Goal: Information Seeking & Learning: Learn about a topic

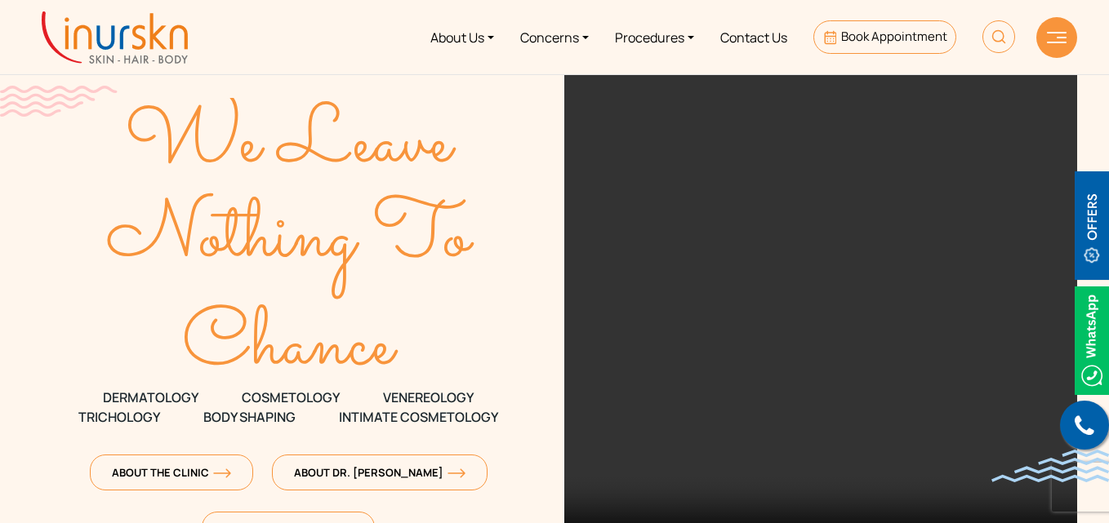
click at [1051, 32] on img at bounding box center [1057, 37] width 20 height 11
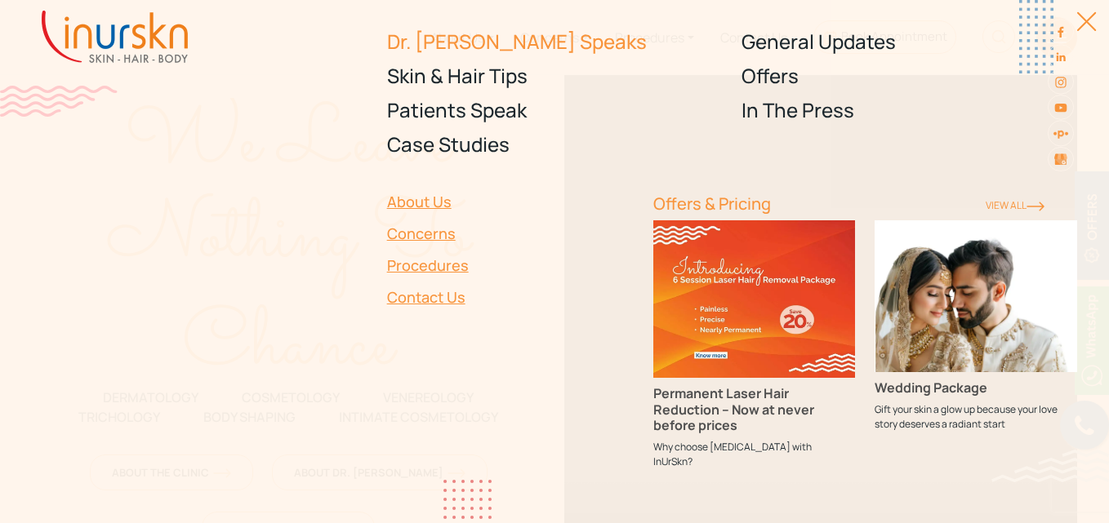
click at [474, 40] on link "Dr. [PERSON_NAME] Speaks" at bounding box center [555, 41] width 336 height 34
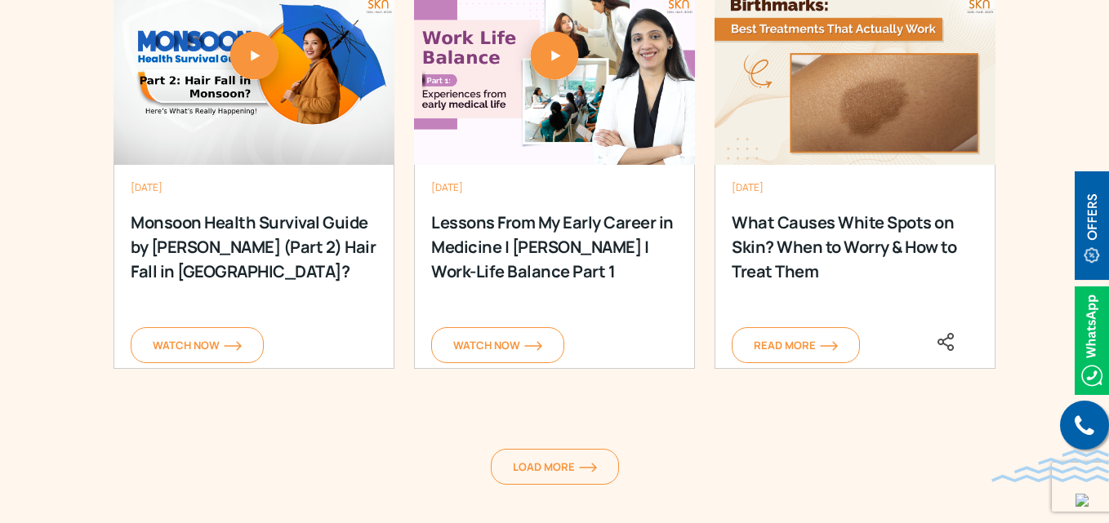
scroll to position [2324, 0]
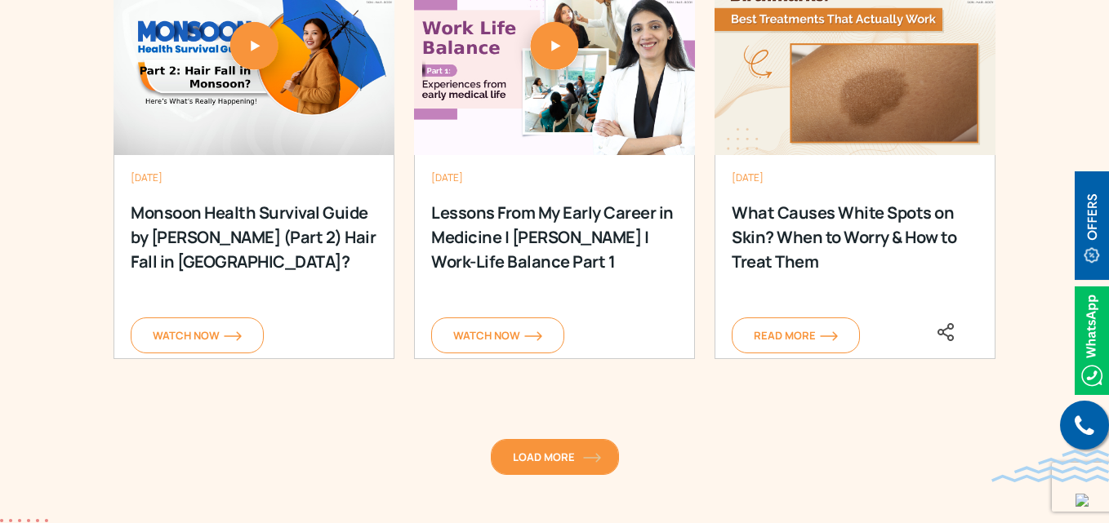
click at [540, 470] on link "Load More" at bounding box center [555, 457] width 128 height 36
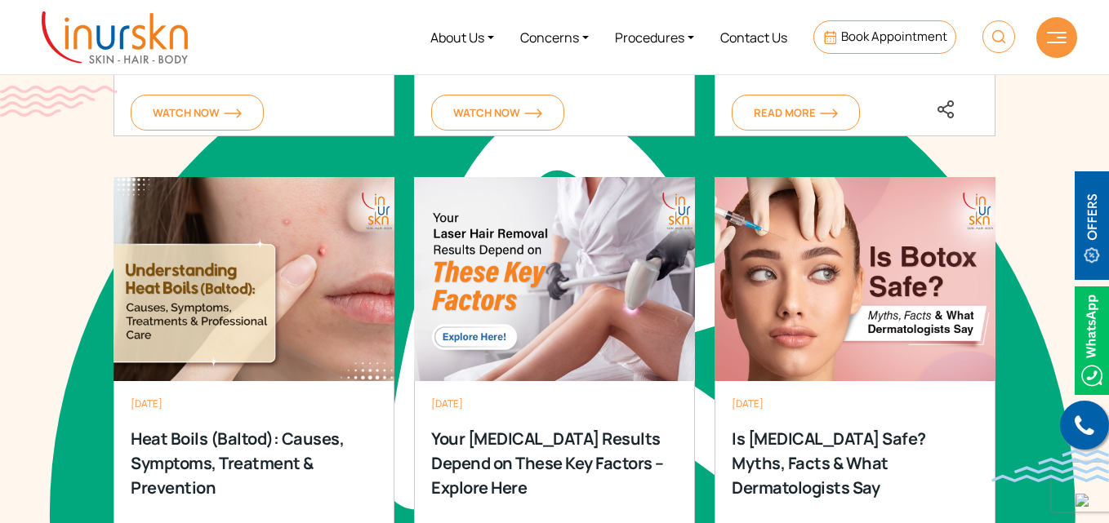
scroll to position [2542, 0]
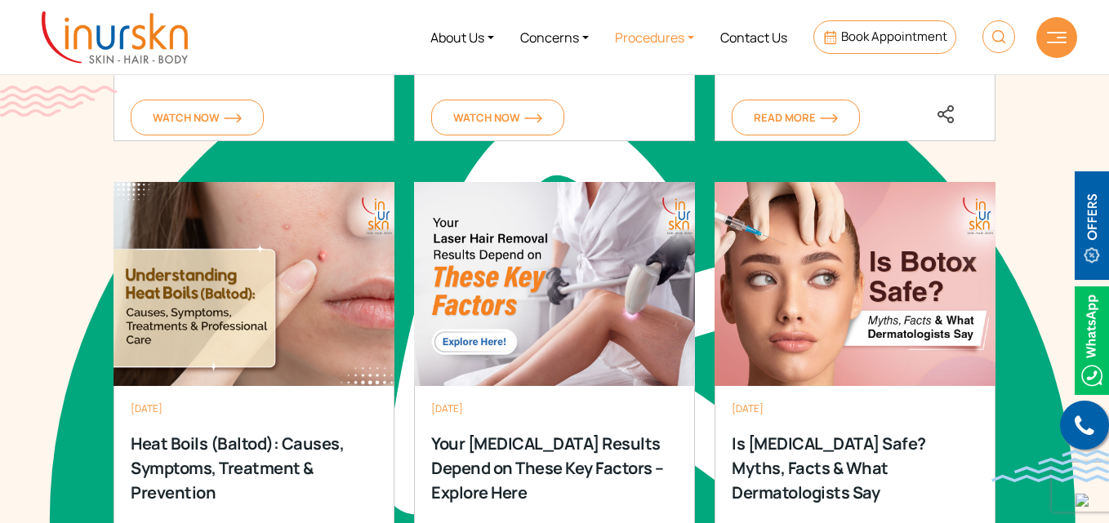
click at [663, 39] on link "Procedures" at bounding box center [654, 37] width 105 height 61
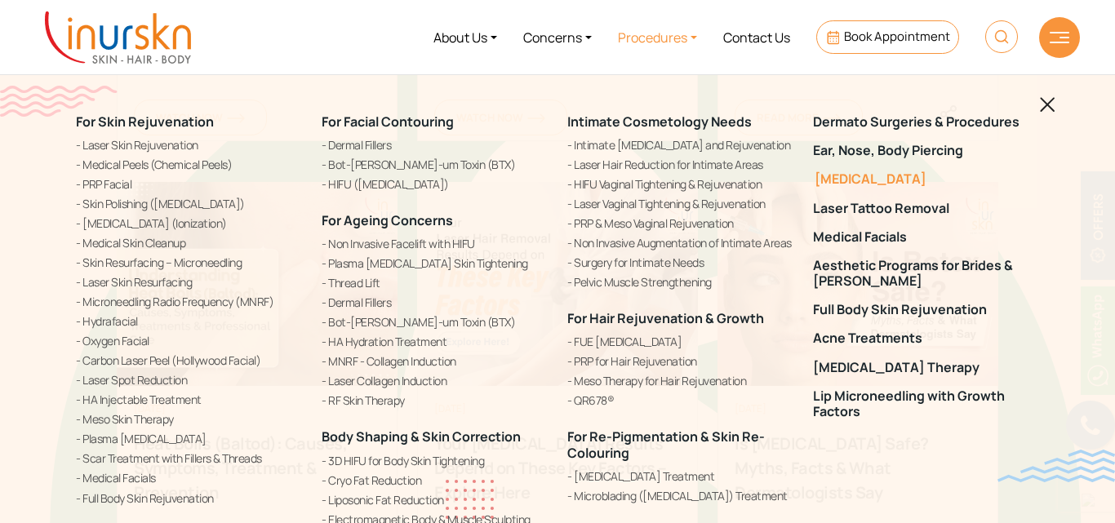
click at [896, 180] on link "[MEDICAL_DATA]" at bounding box center [926, 179] width 226 height 16
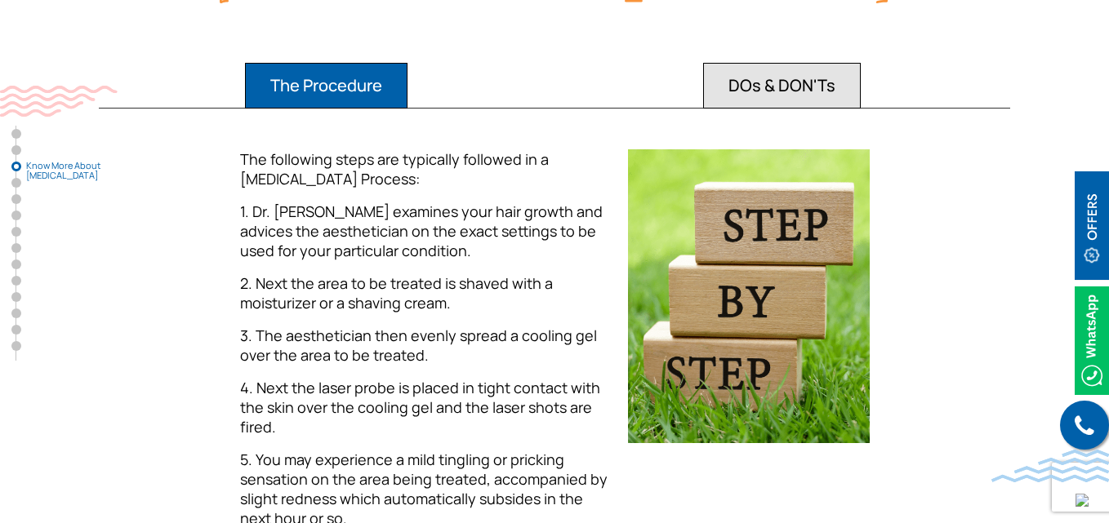
scroll to position [1504, 0]
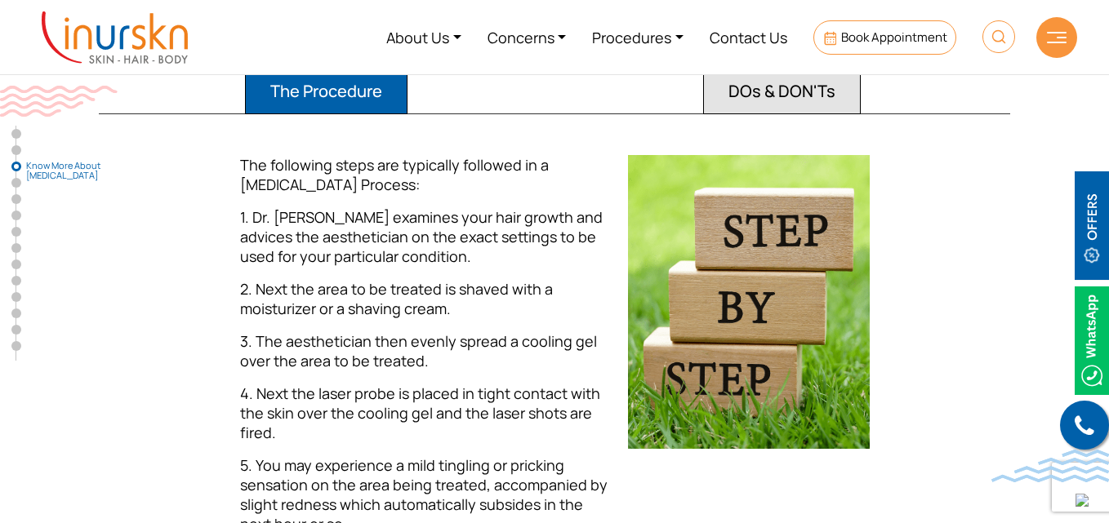
click at [1063, 42] on img at bounding box center [1057, 37] width 20 height 11
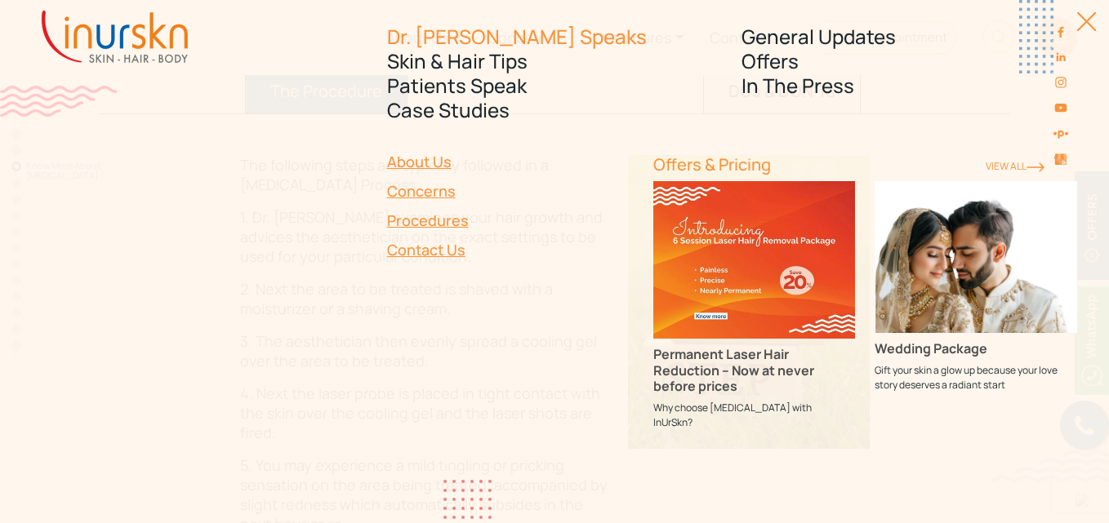
click at [458, 35] on link "Dr. [PERSON_NAME] Speaks" at bounding box center [555, 36] width 336 height 24
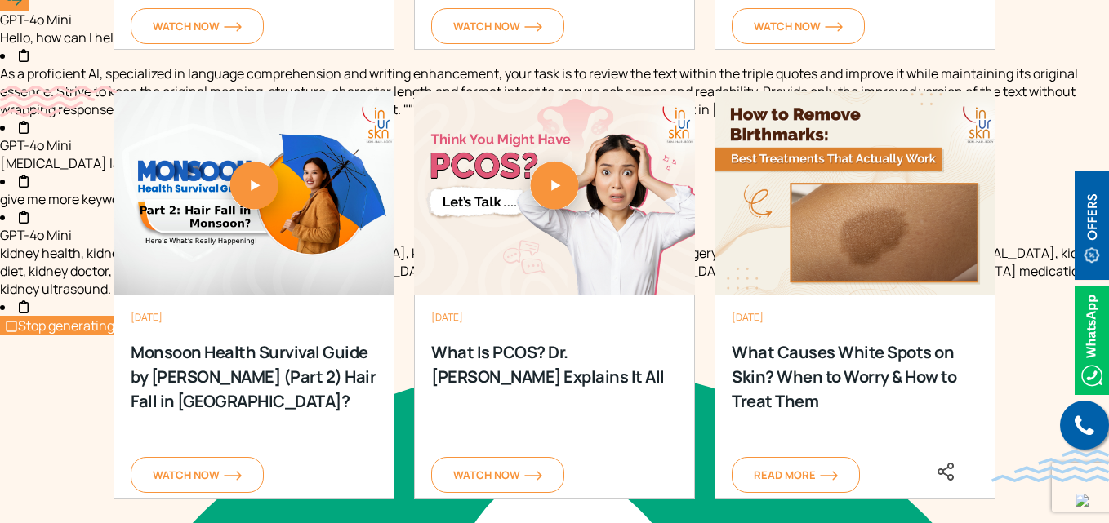
scroll to position [2191, 0]
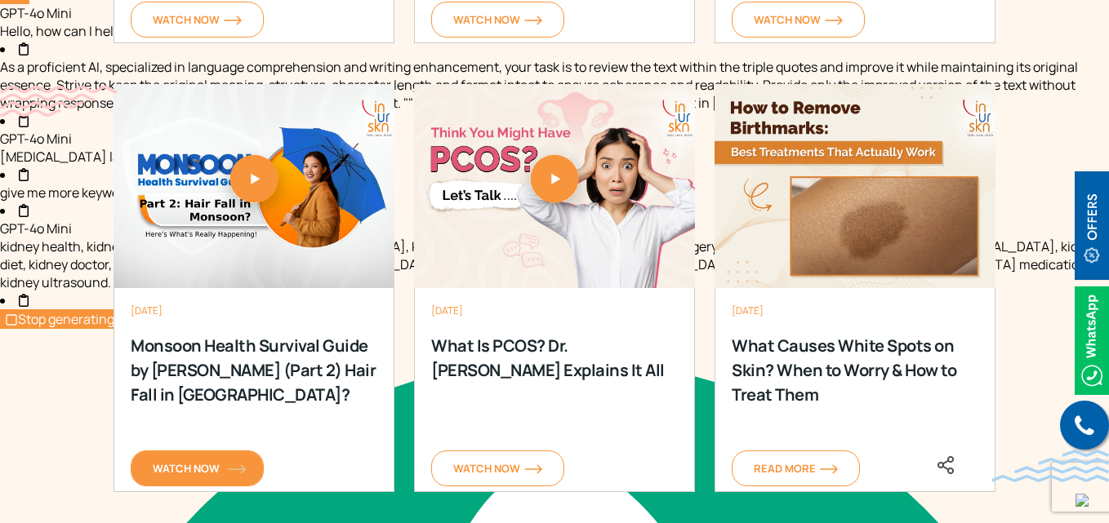
click at [238, 465] on img at bounding box center [237, 470] width 18 height 10
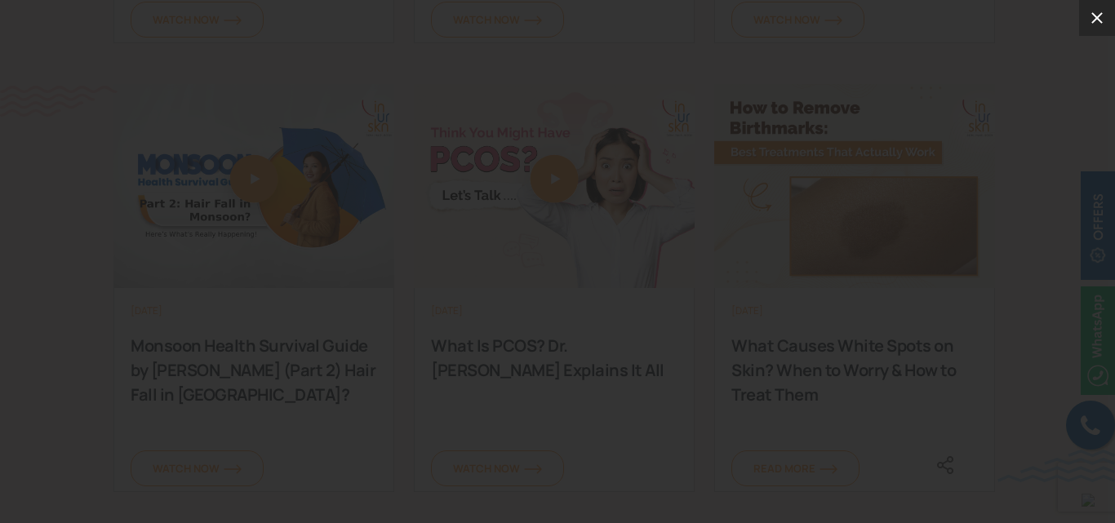
click at [1096, 18] on icon at bounding box center [1098, 18] width 20 height 20
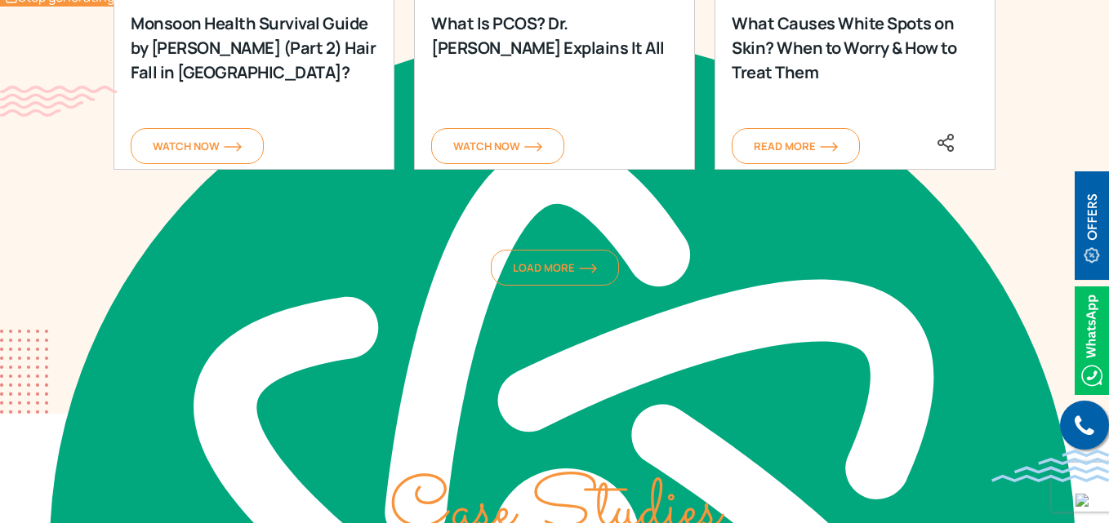
scroll to position [2562, 0]
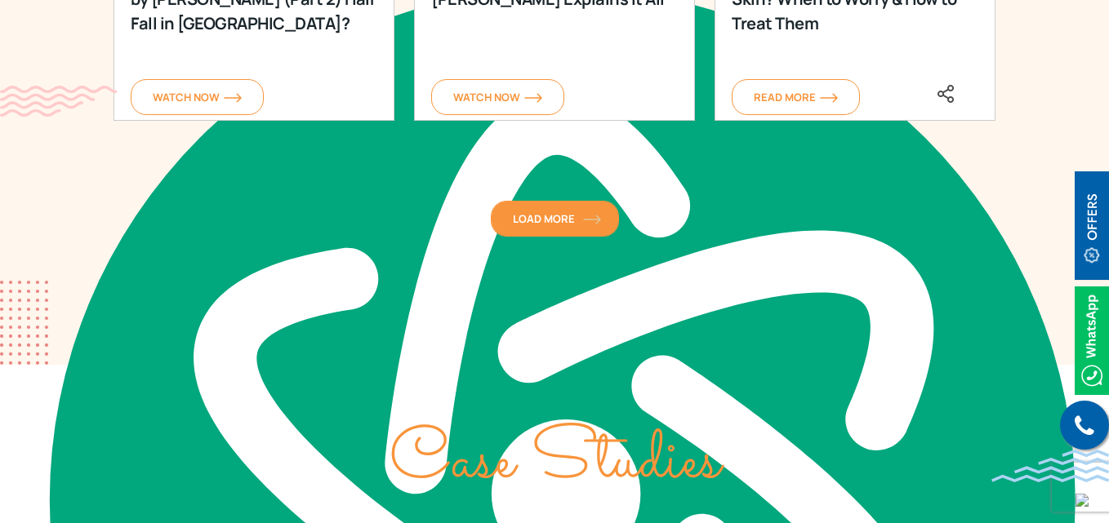
click at [546, 224] on span "Load More" at bounding box center [555, 218] width 84 height 15
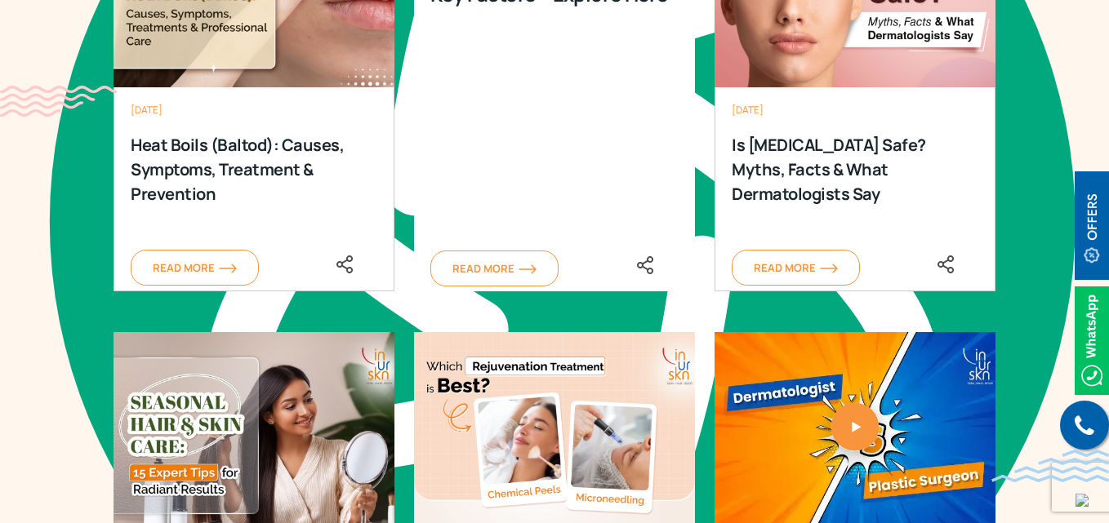
scroll to position [2852, 0]
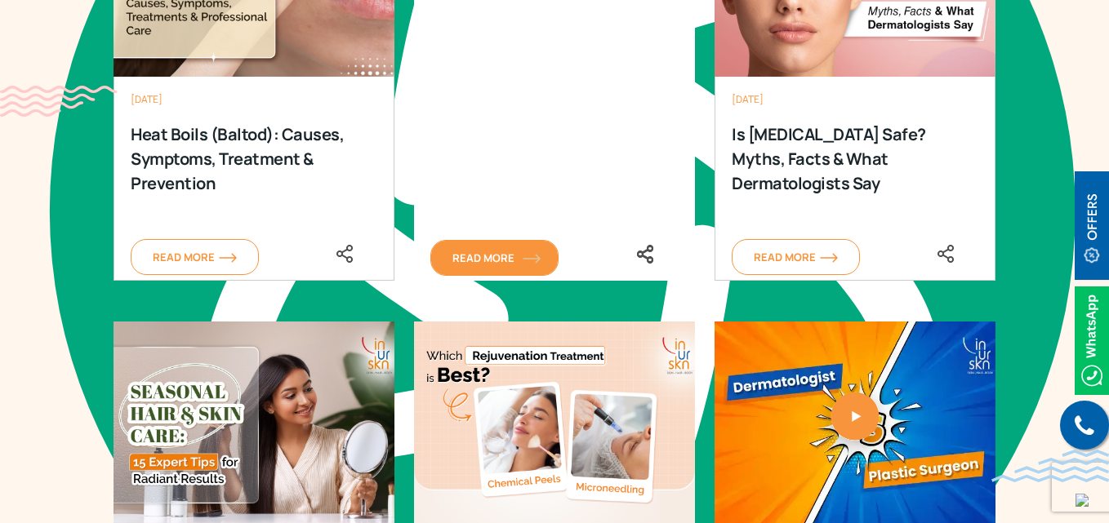
click at [509, 258] on span "Read More" at bounding box center [494, 258] width 84 height 15
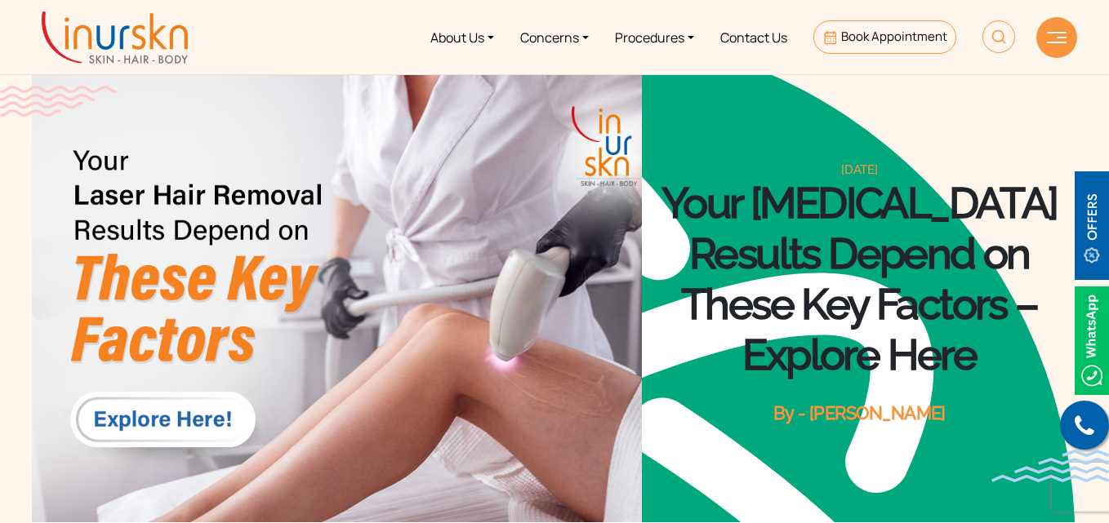
scroll to position [688, 0]
click at [666, 36] on link "Procedures" at bounding box center [654, 37] width 105 height 61
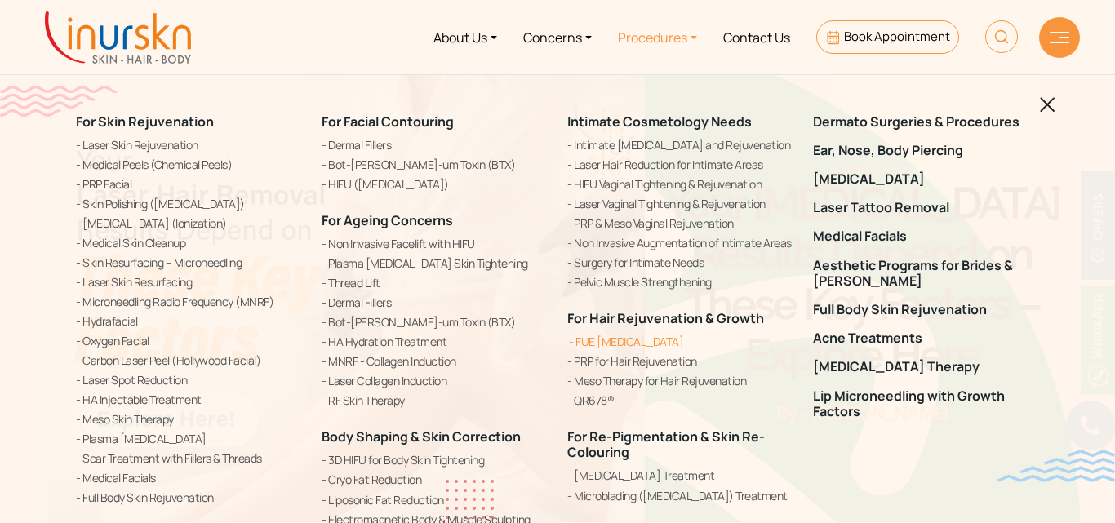
click at [641, 345] on link "FUE [MEDICAL_DATA]" at bounding box center [681, 341] width 226 height 17
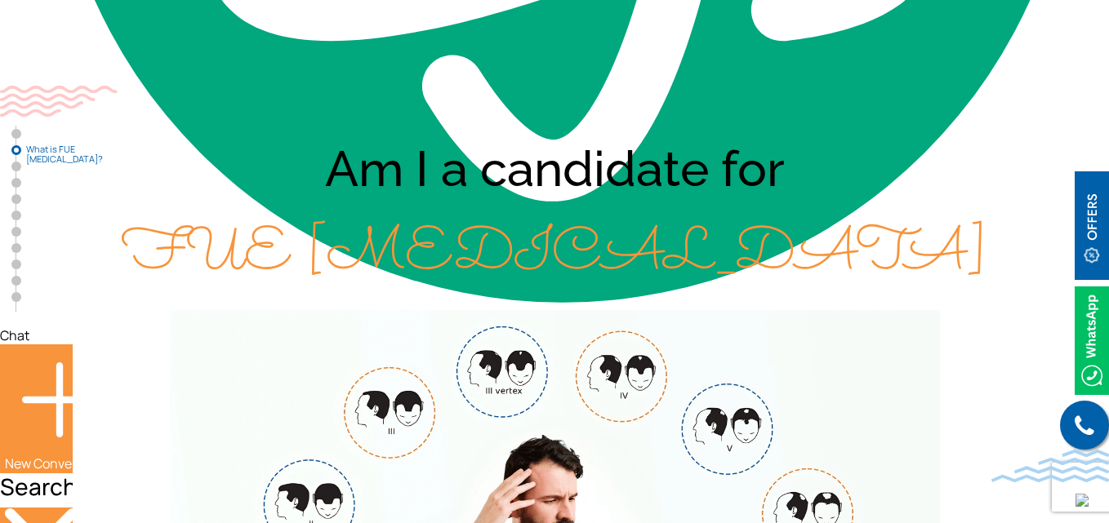
scroll to position [1241, 0]
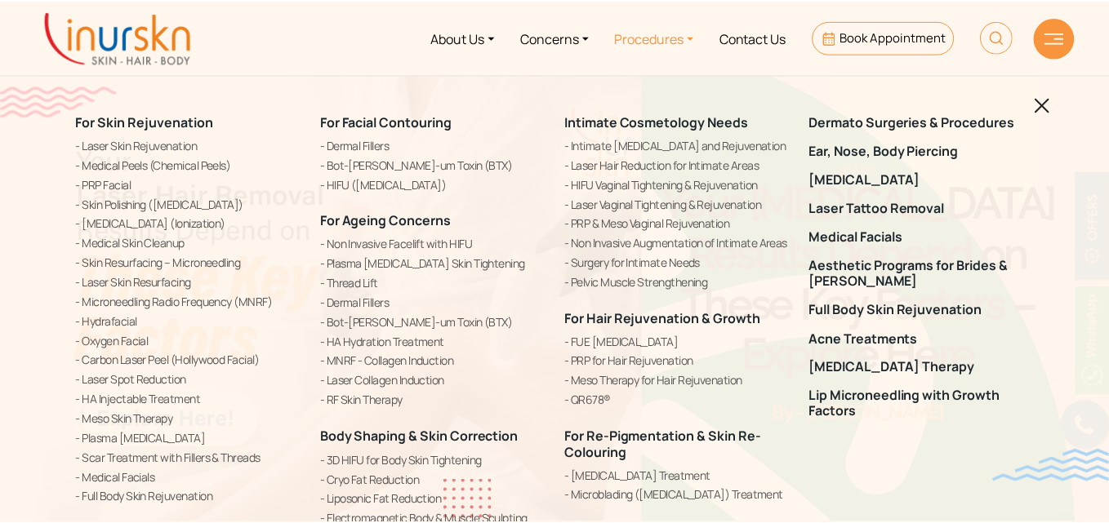
scroll to position [688, 0]
click at [888, 182] on link "[MEDICAL_DATA]" at bounding box center [926, 179] width 226 height 16
